Goal: Navigation & Orientation: Find specific page/section

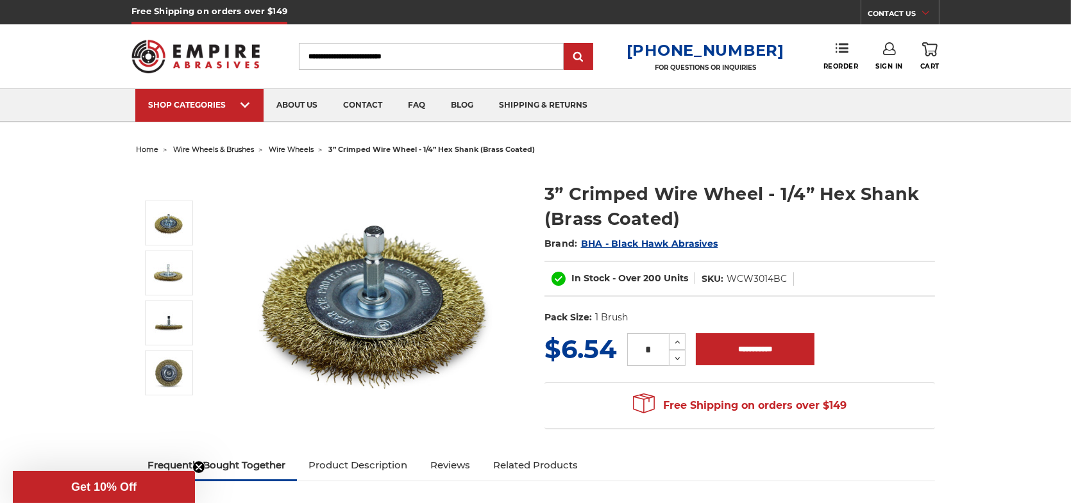
click at [306, 151] on span "wire wheels" at bounding box center [291, 149] width 45 height 9
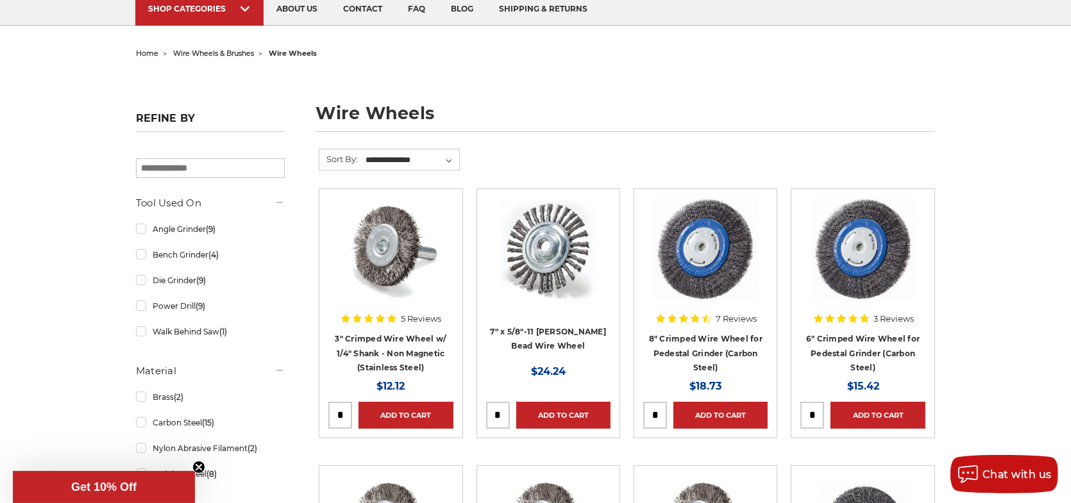
scroll to position [128, 0]
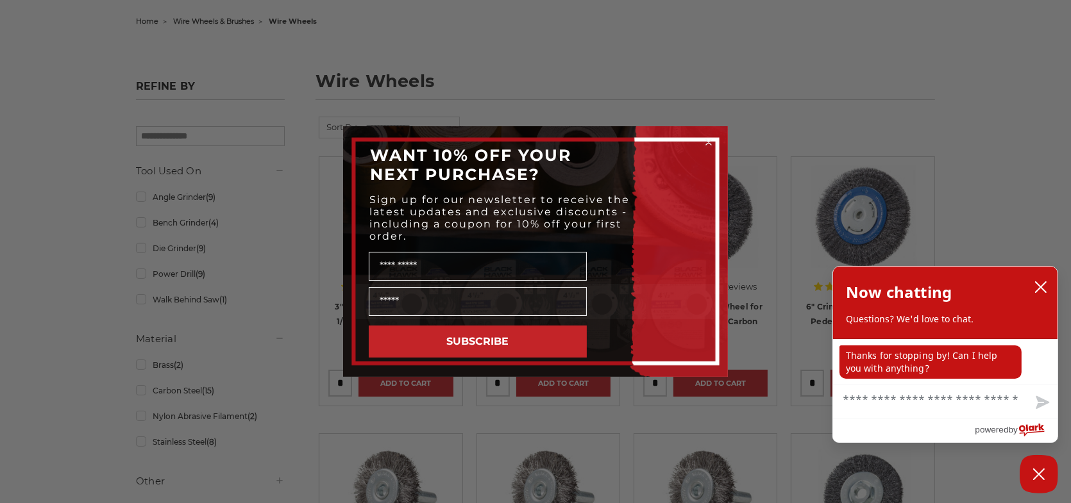
click at [710, 137] on circle "Close dialog" at bounding box center [709, 143] width 12 height 12
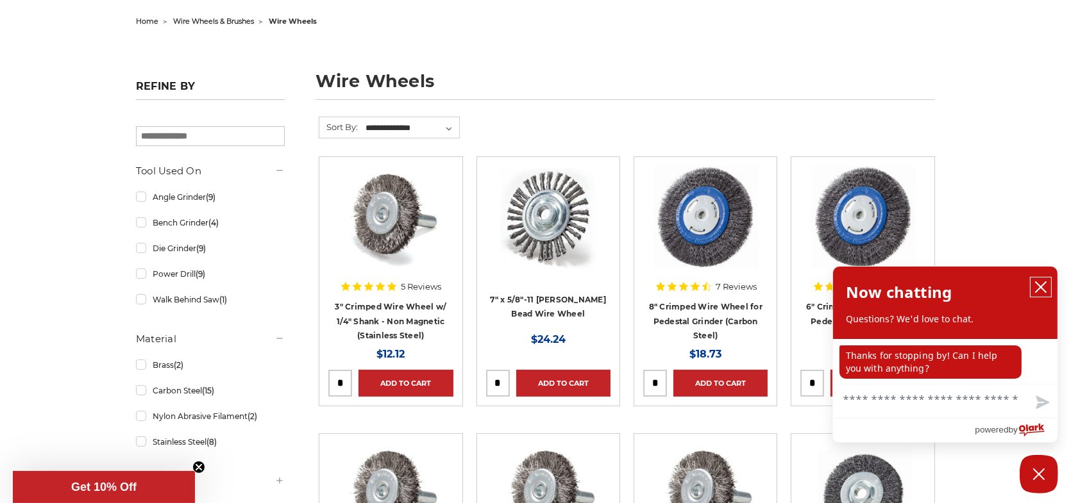
click at [1036, 288] on icon "close chatbox" at bounding box center [1040, 287] width 13 height 13
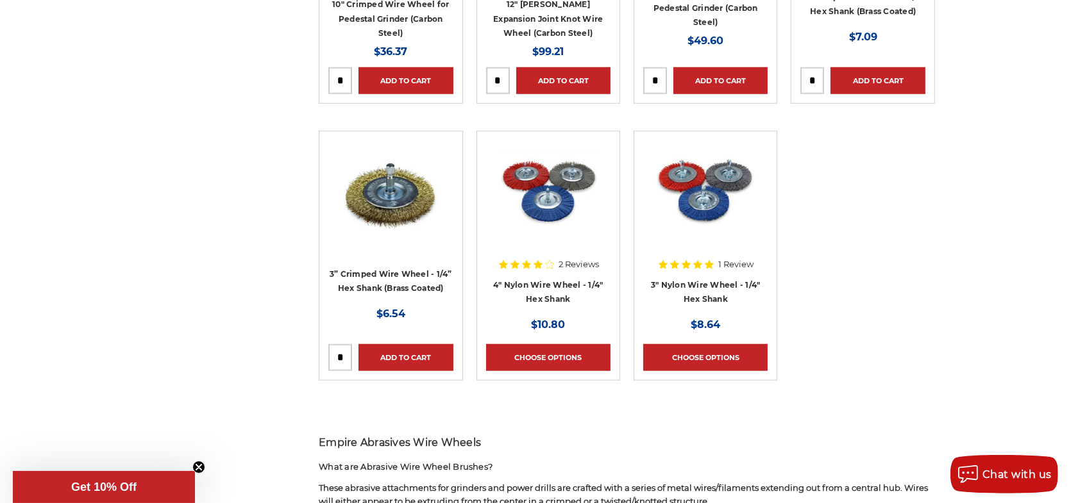
scroll to position [1667, 0]
